Goal: Transaction & Acquisition: Purchase product/service

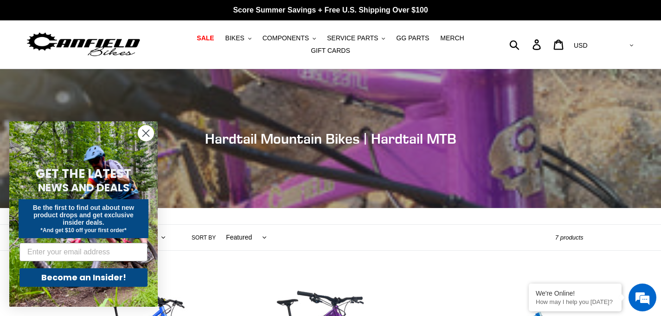
click at [147, 135] on circle "Close dialog" at bounding box center [145, 133] width 15 height 15
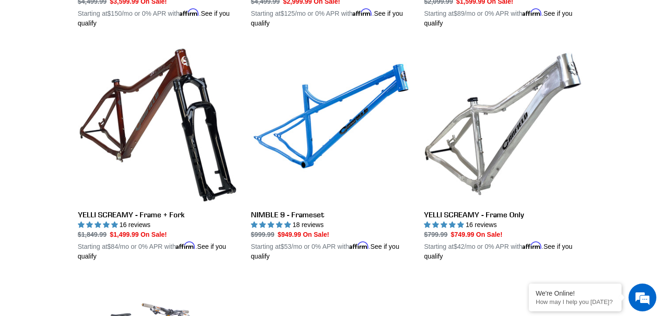
scroll to position [473, 0]
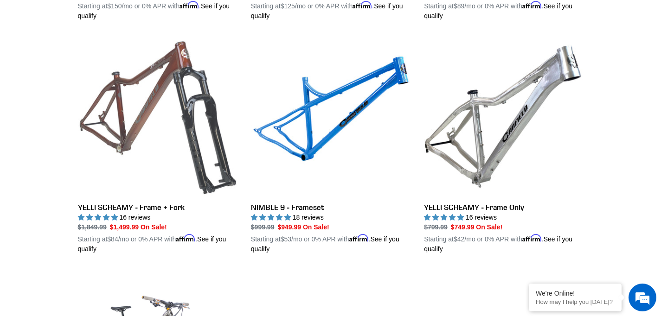
click at [146, 121] on link "YELLI SCREAMY - Frame + Fork" at bounding box center [157, 145] width 159 height 217
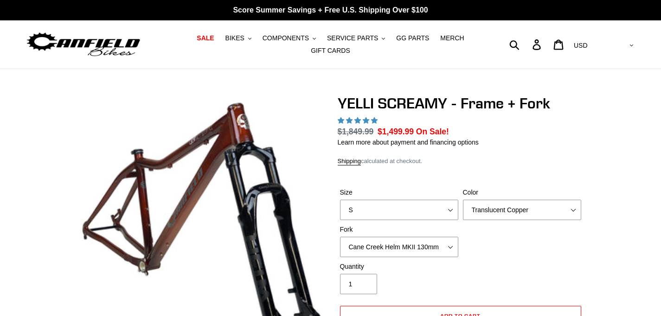
select select "highest-rating"
